Goal: Navigation & Orientation: Find specific page/section

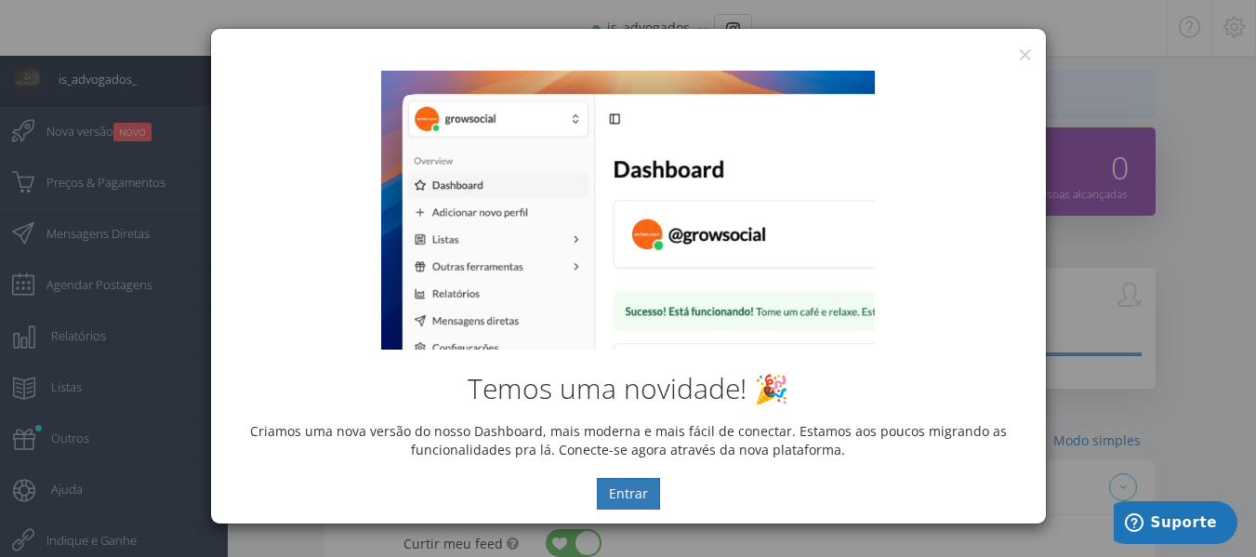
click at [1031, 57] on div "Temos uma novidade! 🎉 Criamos uma nova versão do nosso Dashboard, mais moderna …" at bounding box center [628, 290] width 835 height 467
click at [1027, 57] on div "Temos uma novidade! 🎉 Criamos uma nova versão do nosso Dashboard, mais moderna …" at bounding box center [628, 290] width 835 height 467
click at [1027, 51] on button "×" at bounding box center [1025, 54] width 14 height 25
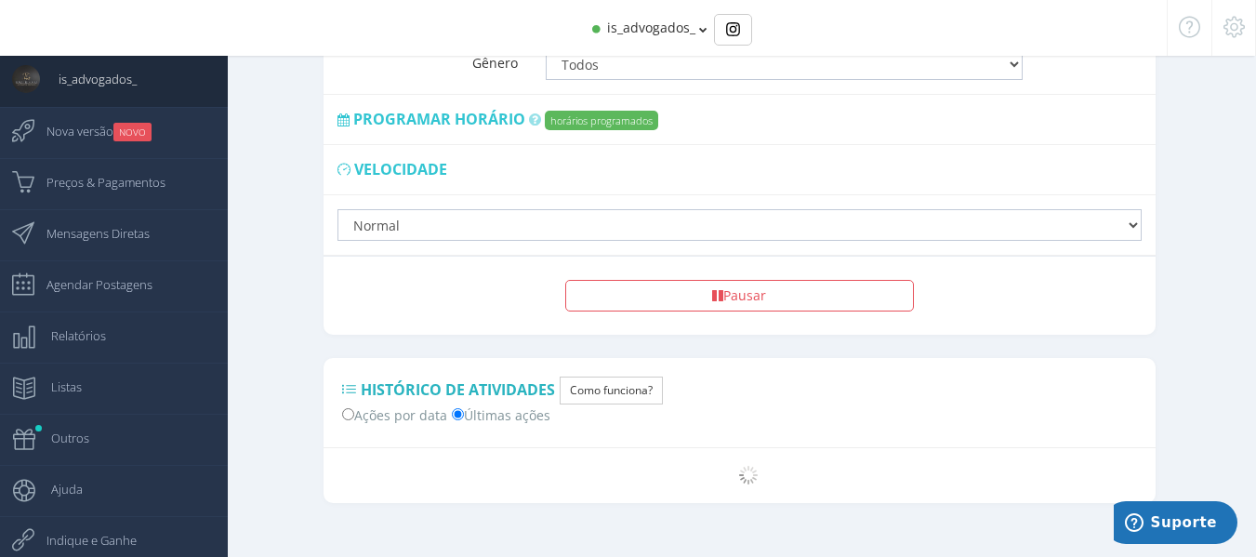
scroll to position [1208, 0]
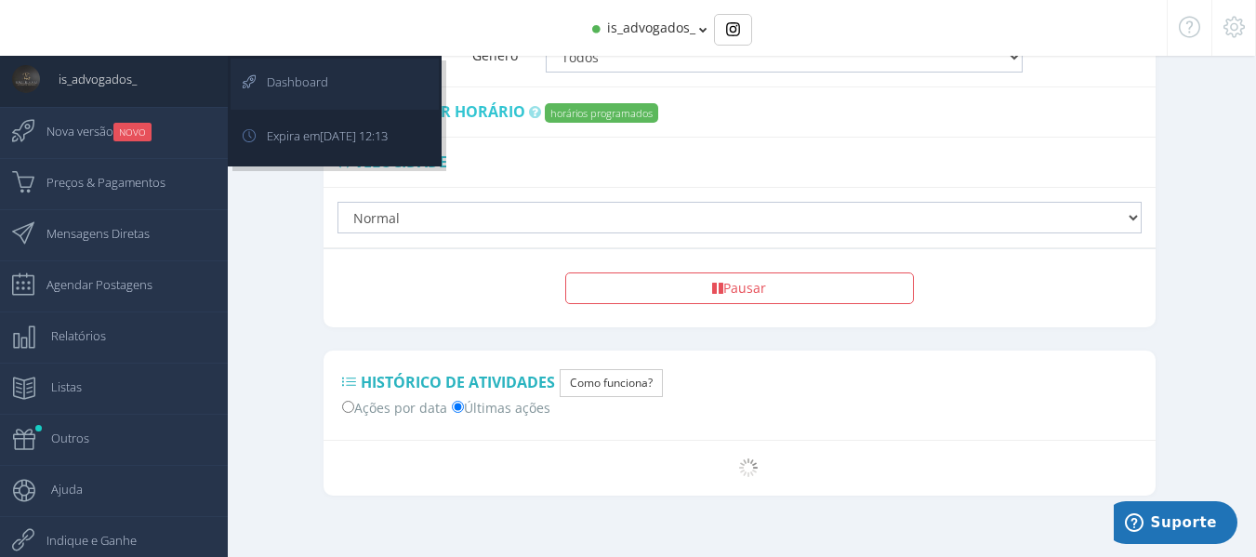
click at [305, 85] on span "Dashboard" at bounding box center [288, 82] width 80 height 46
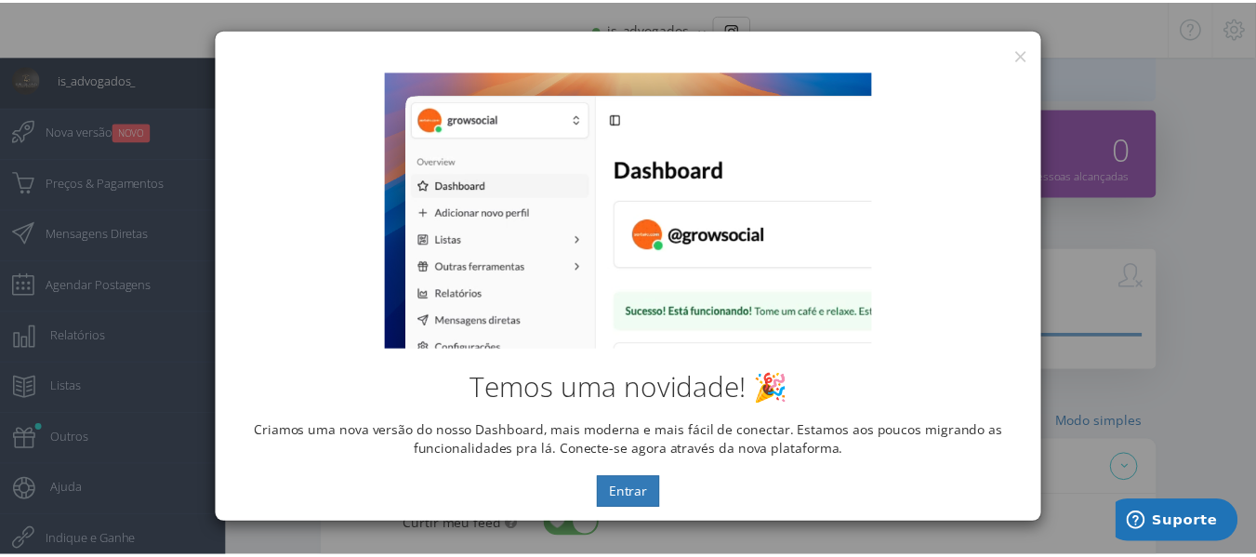
scroll to position [0, 0]
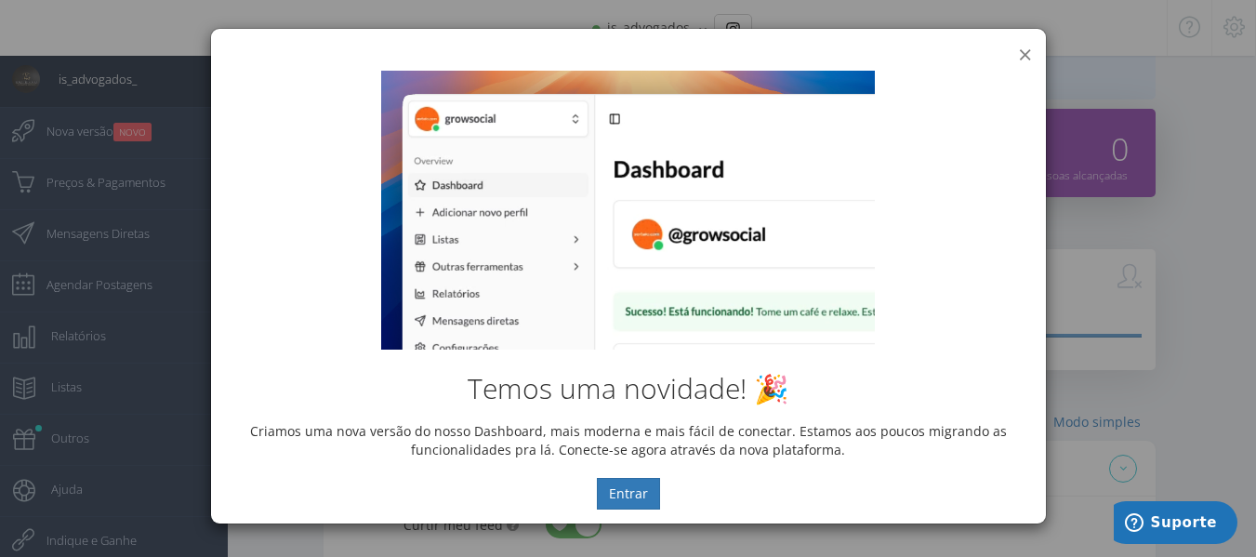
click at [1026, 50] on button "×" at bounding box center [1025, 54] width 14 height 25
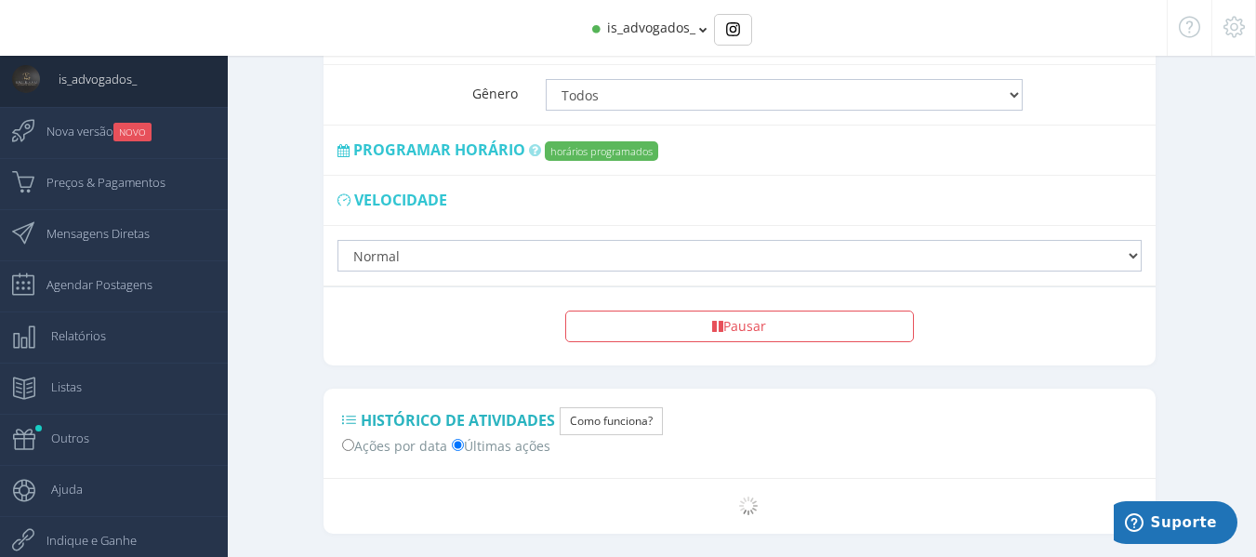
scroll to position [1208, 0]
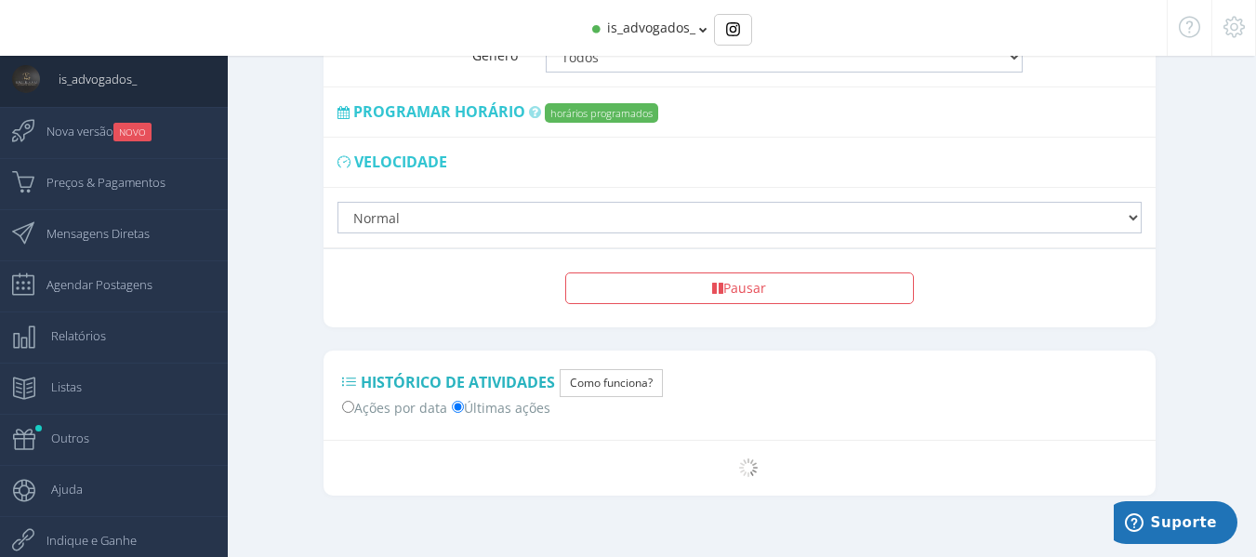
drag, startPoint x: 287, startPoint y: 305, endPoint x: 348, endPoint y: 245, distance: 85.5
click at [691, 19] on span "is_advogados_" at bounding box center [651, 28] width 88 height 18
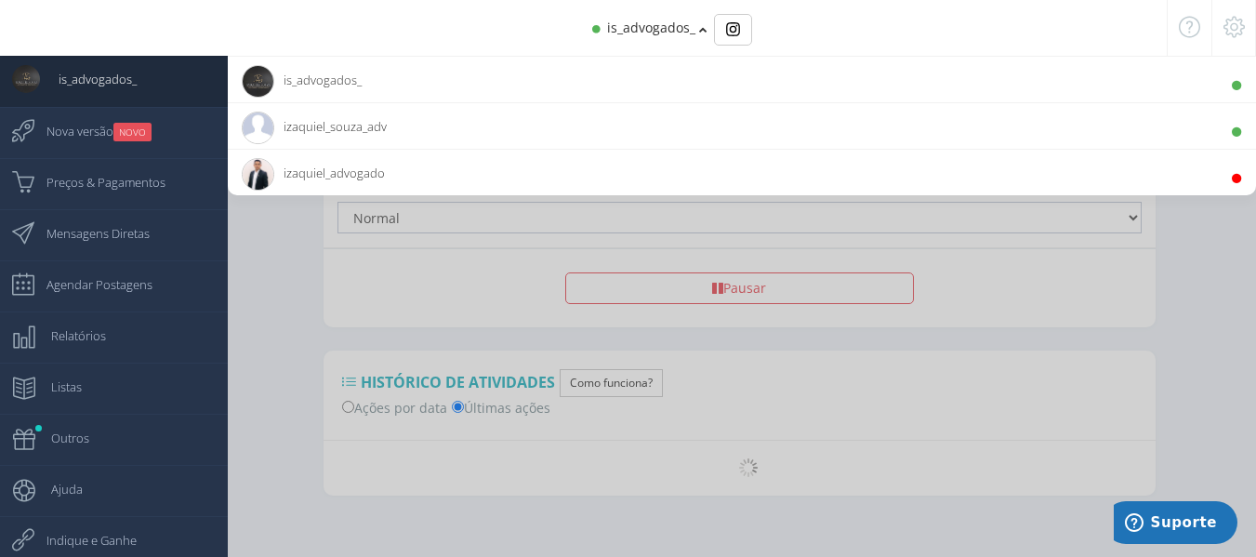
click at [340, 132] on span "izaquiel_souza_adv 470 Seguidores" at bounding box center [314, 126] width 145 height 46
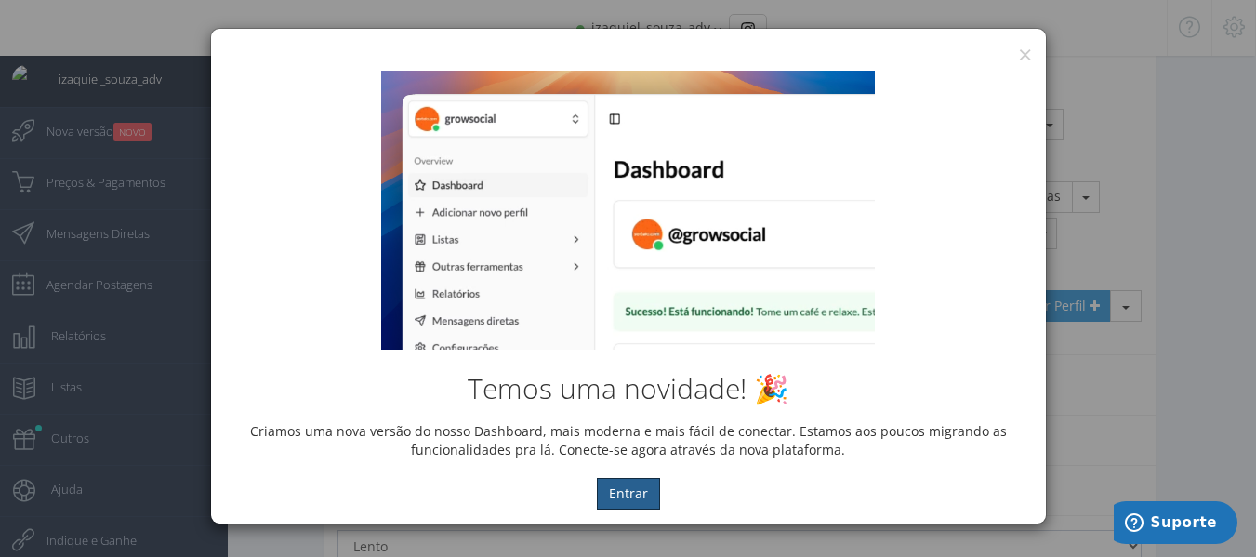
scroll to position [1076, 0]
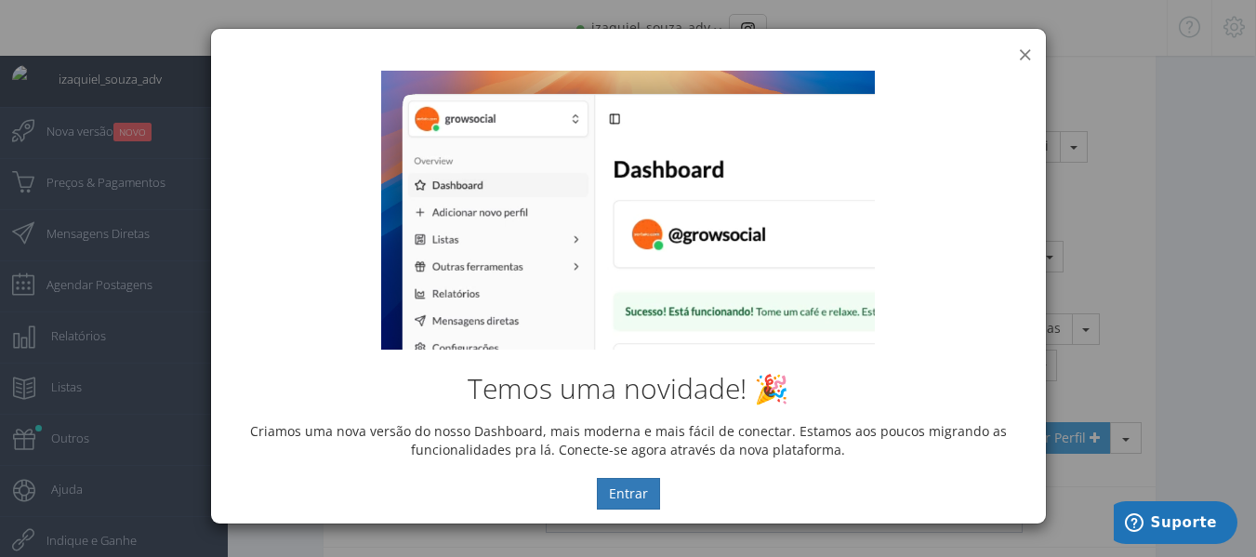
click at [1027, 50] on button "×" at bounding box center [1025, 54] width 14 height 25
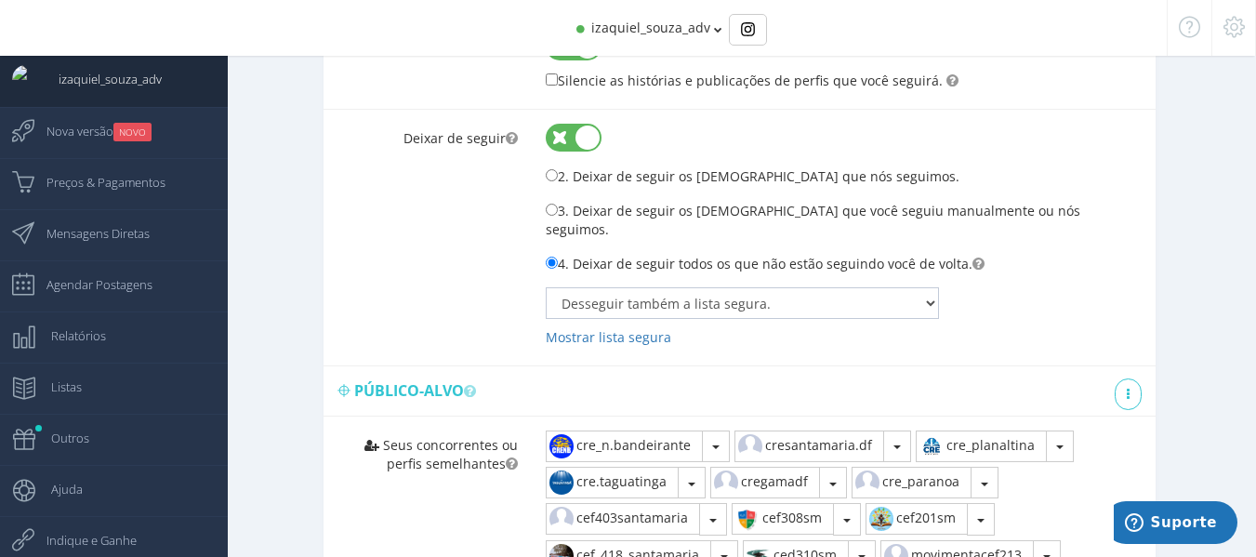
scroll to position [0, 0]
